Goal: Task Accomplishment & Management: Manage account settings

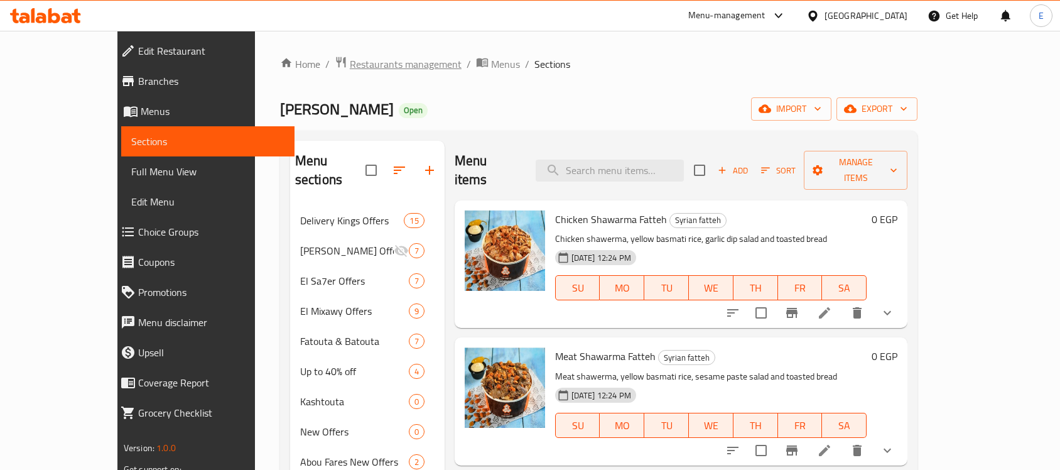
click at [350, 68] on span "Restaurants management" at bounding box center [406, 64] width 112 height 15
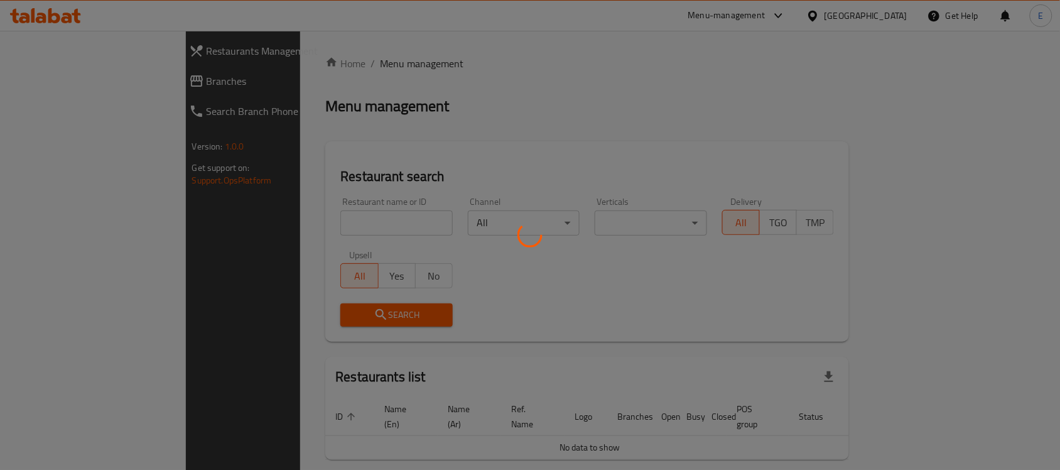
click at [300, 215] on div at bounding box center [530, 235] width 1060 height 470
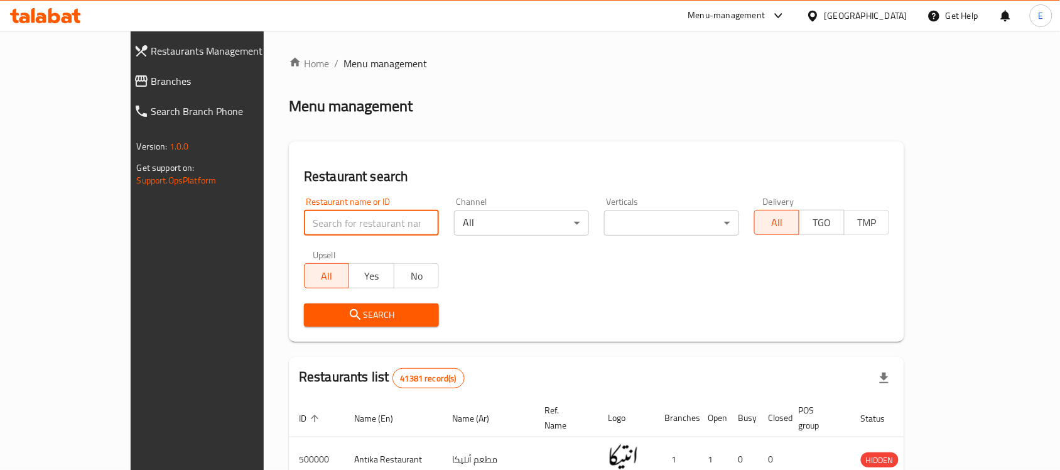
click at [304, 229] on input "search" at bounding box center [371, 222] width 135 height 25
type input "[PERSON_NAME]"
click button "Search" at bounding box center [371, 314] width 135 height 23
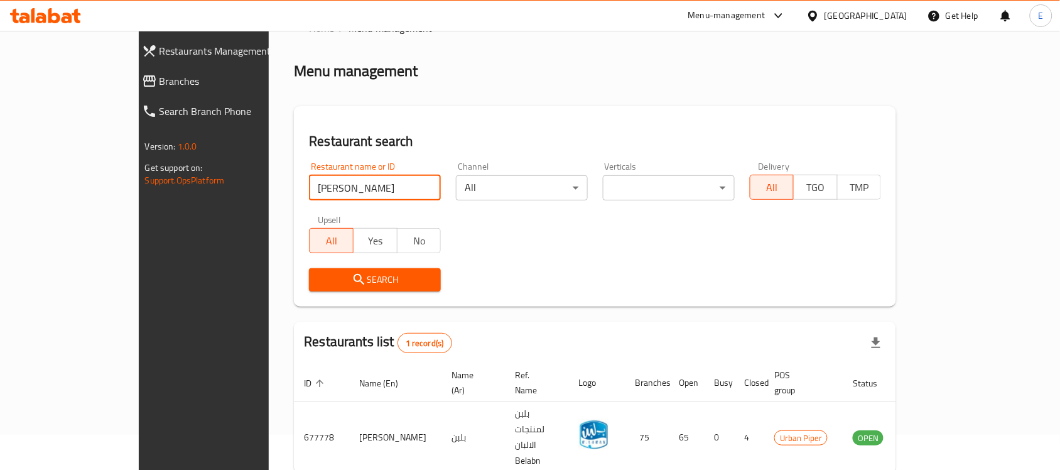
scroll to position [66, 0]
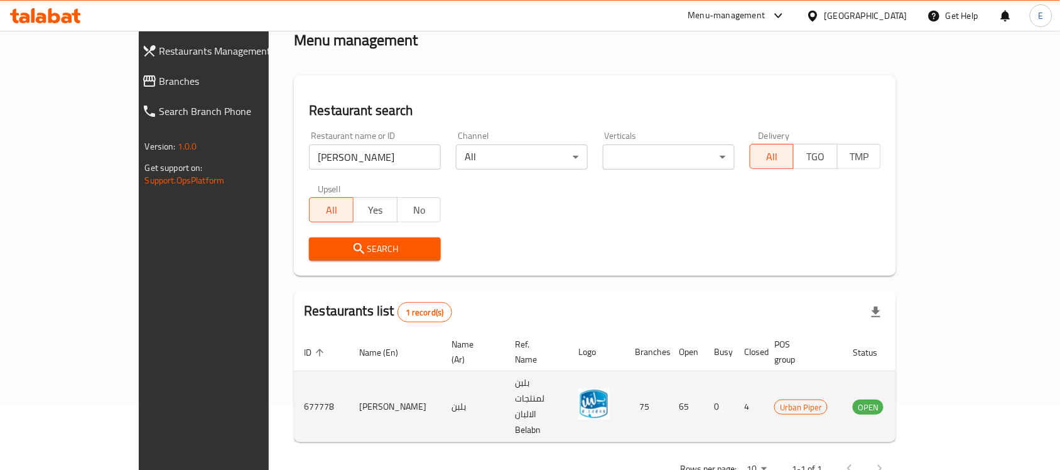
click at [952, 371] on td "enhanced table" at bounding box center [930, 406] width 43 height 71
click at [934, 399] on icon "enhanced table" at bounding box center [926, 406] width 15 height 15
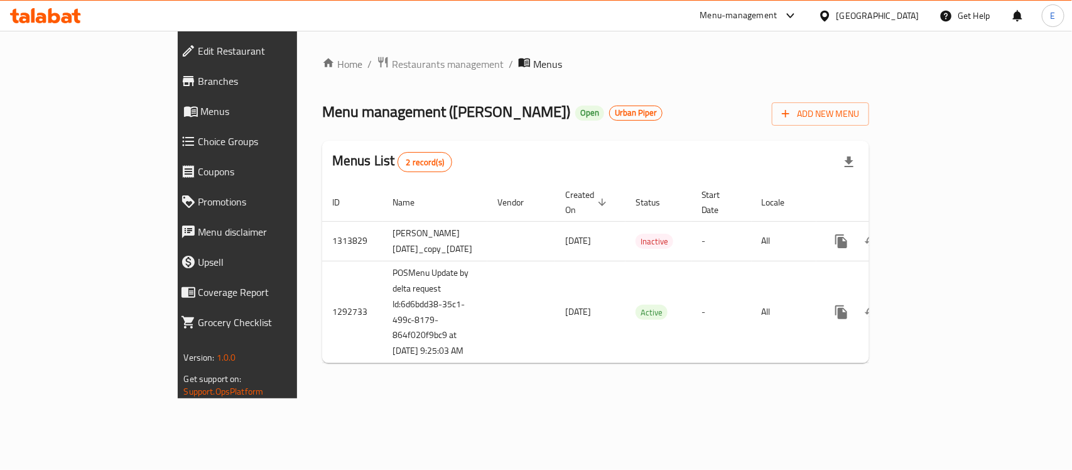
click at [198, 80] on span "Branches" at bounding box center [272, 80] width 148 height 15
